Goal: Check status: Check status

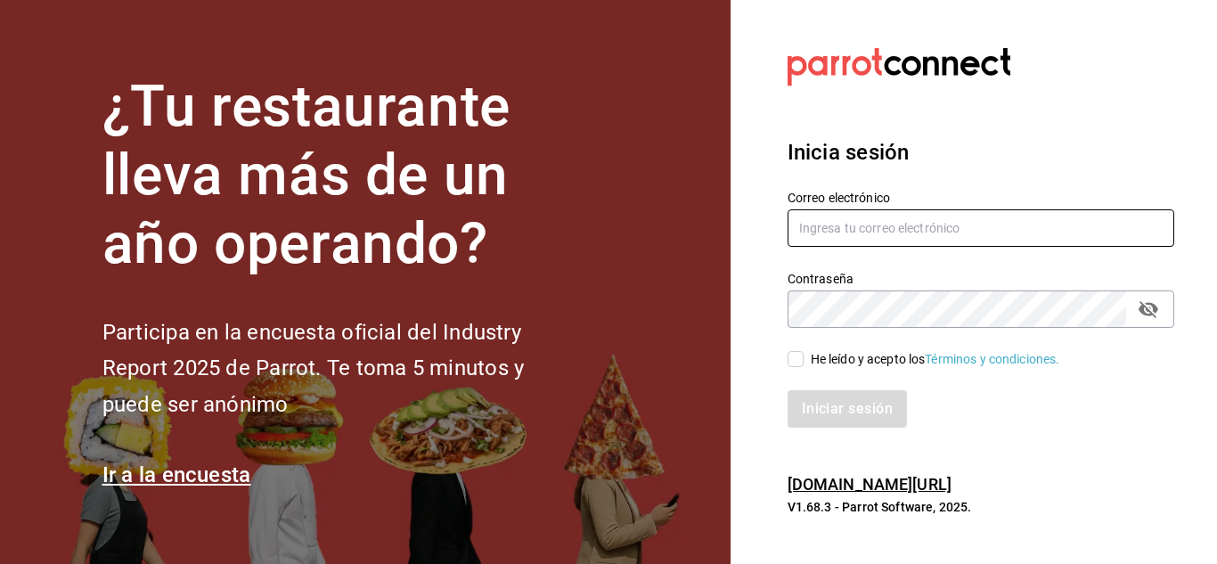
type input "cuerno.cdmx@grupocosteno.com"
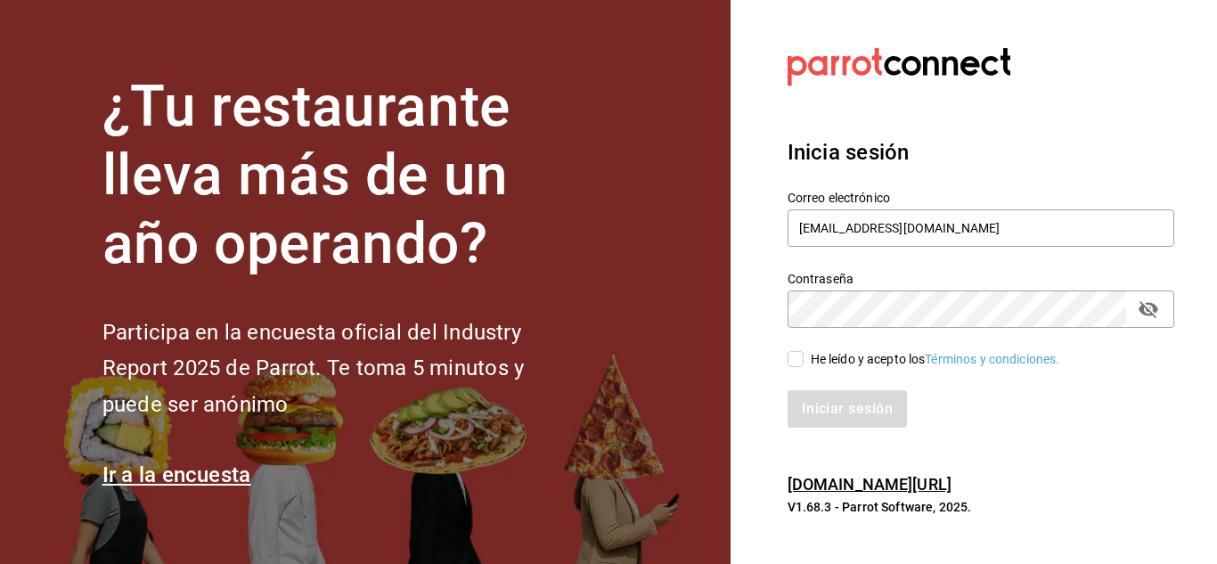
click at [804, 359] on span "He leído y acepto los Términos y condiciones." at bounding box center [932, 359] width 257 height 19
click at [804, 359] on input "He leído y acepto los Términos y condiciones." at bounding box center [796, 359] width 16 height 16
click at [804, 359] on span "He leído y acepto los Términos y condiciones." at bounding box center [932, 359] width 257 height 19
click at [804, 359] on input "He leído y acepto los Términos y condiciones." at bounding box center [796, 359] width 16 height 16
click at [791, 357] on input "He leído y acepto los Términos y condiciones." at bounding box center [796, 359] width 16 height 16
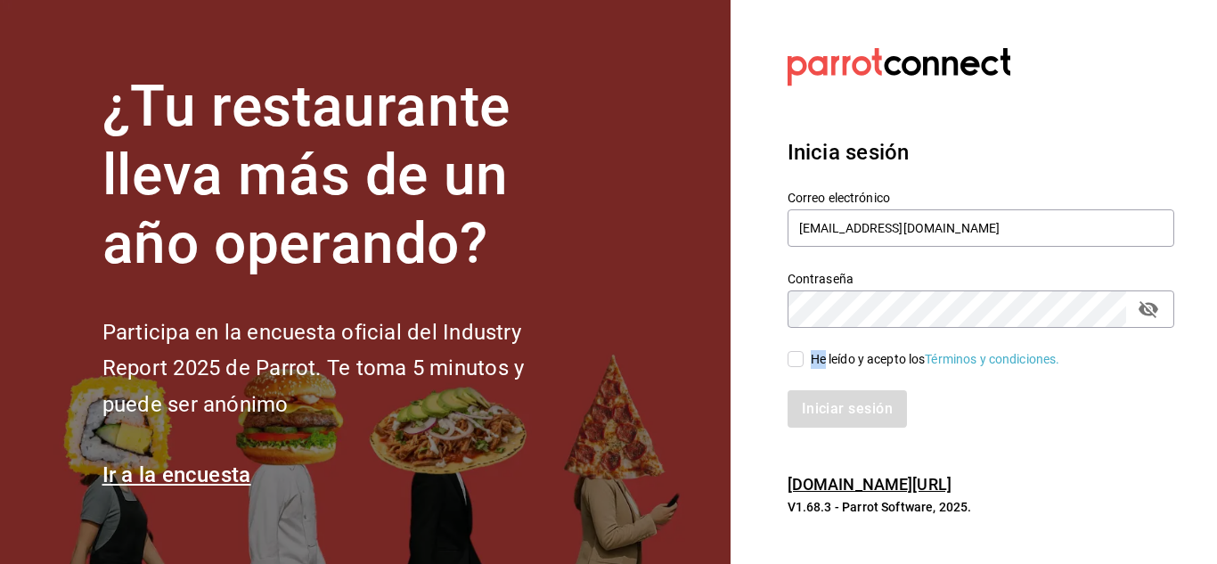
checkbox input "true"
click at [819, 402] on button "Iniciar sesión" at bounding box center [848, 408] width 121 height 37
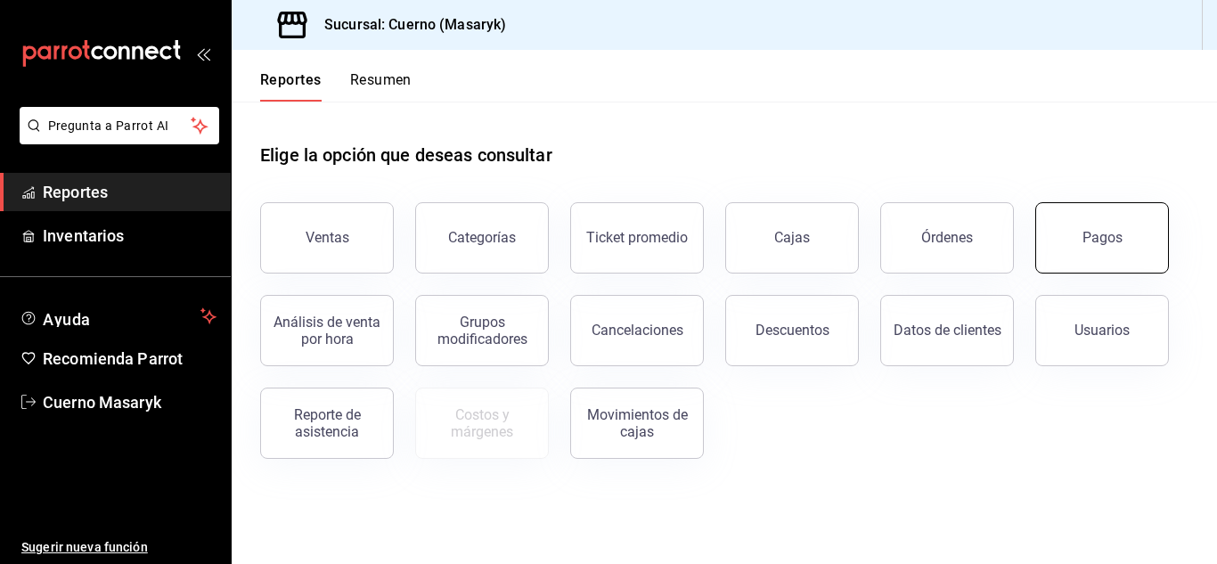
click at [1109, 258] on button "Pagos" at bounding box center [1103, 237] width 134 height 71
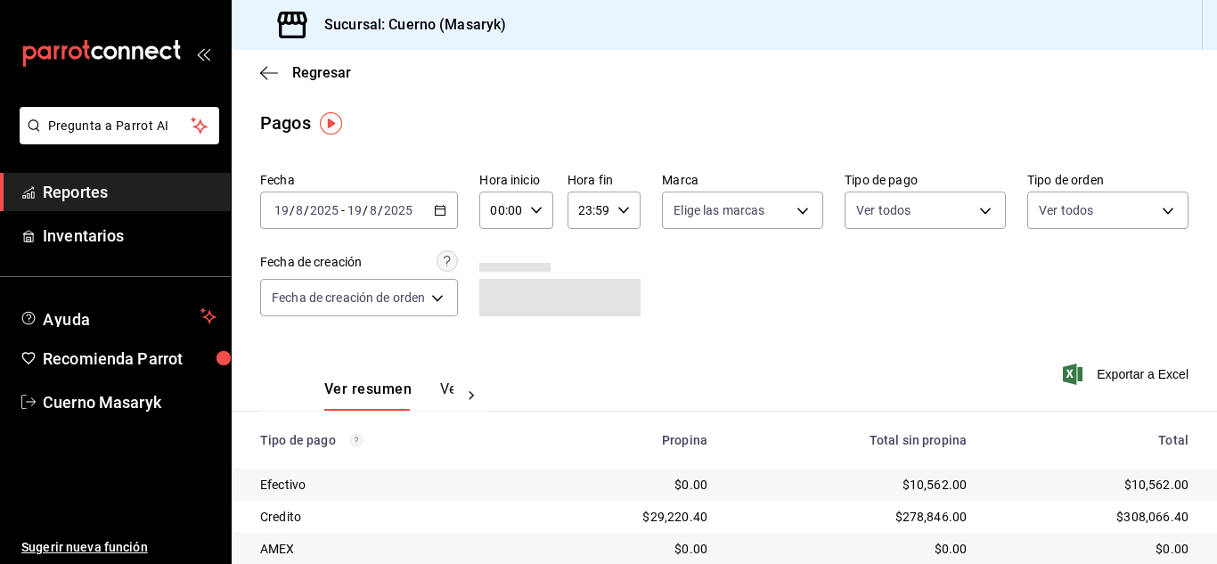
click at [535, 201] on div "00:00 Hora inicio" at bounding box center [515, 210] width 73 height 37
click at [530, 204] on div "00:00 Hora inicio" at bounding box center [515, 210] width 73 height 37
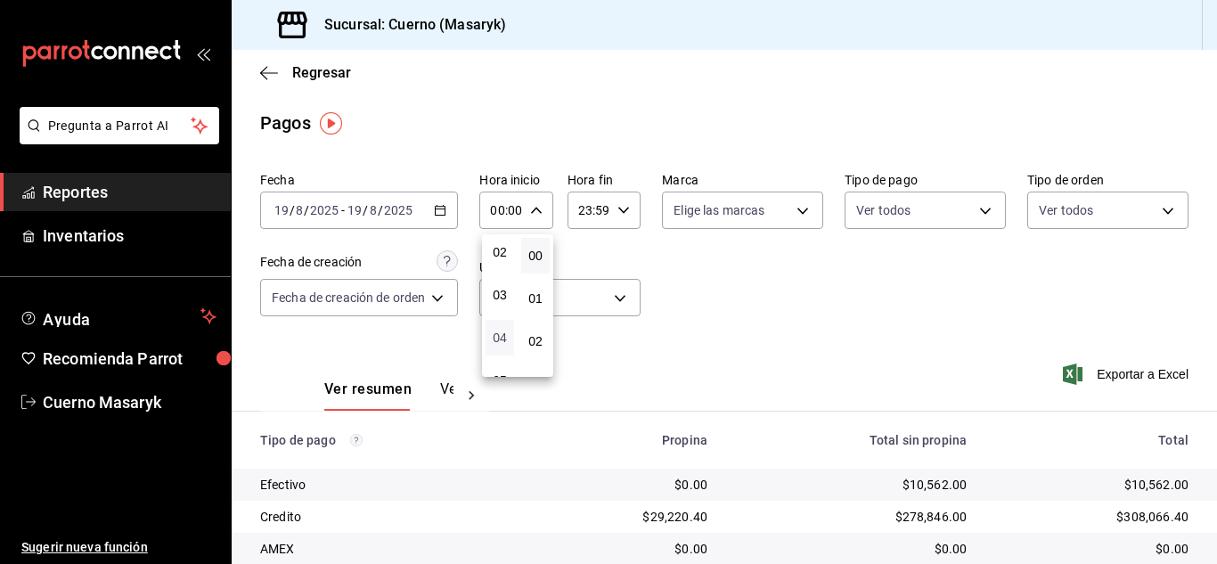
click at [504, 333] on span "04" at bounding box center [499, 338] width 7 height 14
type input "04:00"
click at [830, 286] on div at bounding box center [608, 282] width 1217 height 564
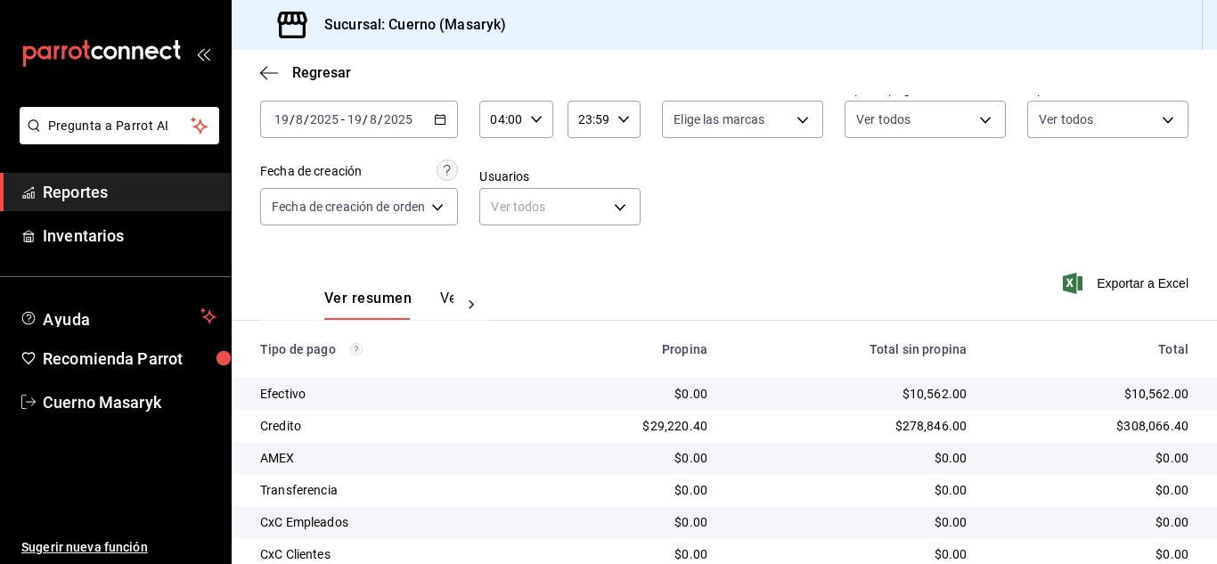
scroll to position [255, 0]
